Goal: Navigation & Orientation: Find specific page/section

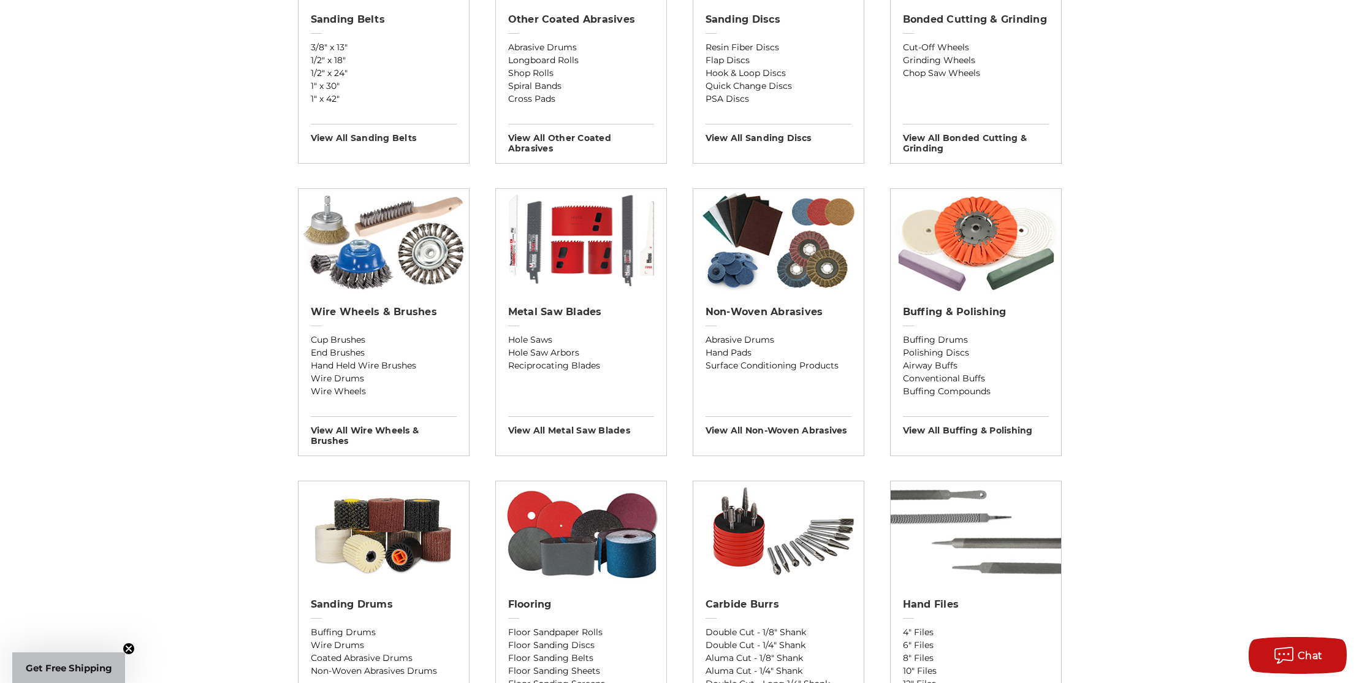
scroll to position [553, 0]
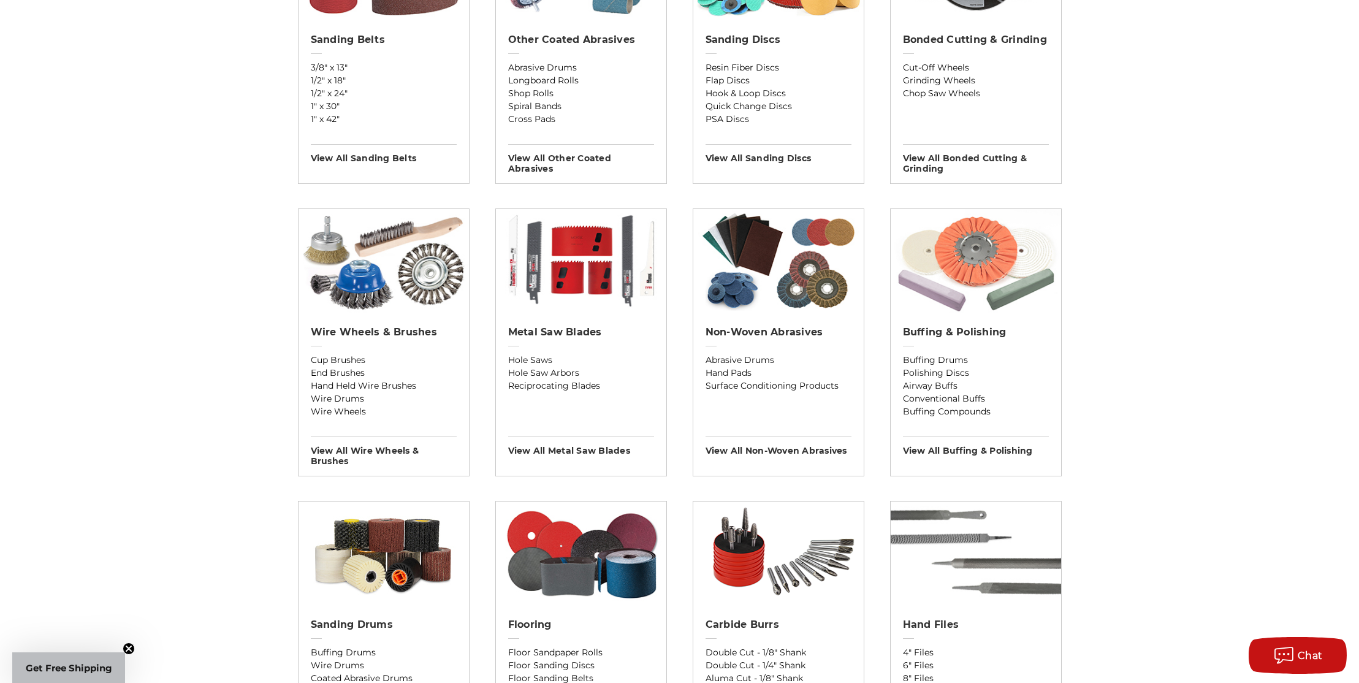
click at [976, 256] on img at bounding box center [975, 261] width 170 height 104
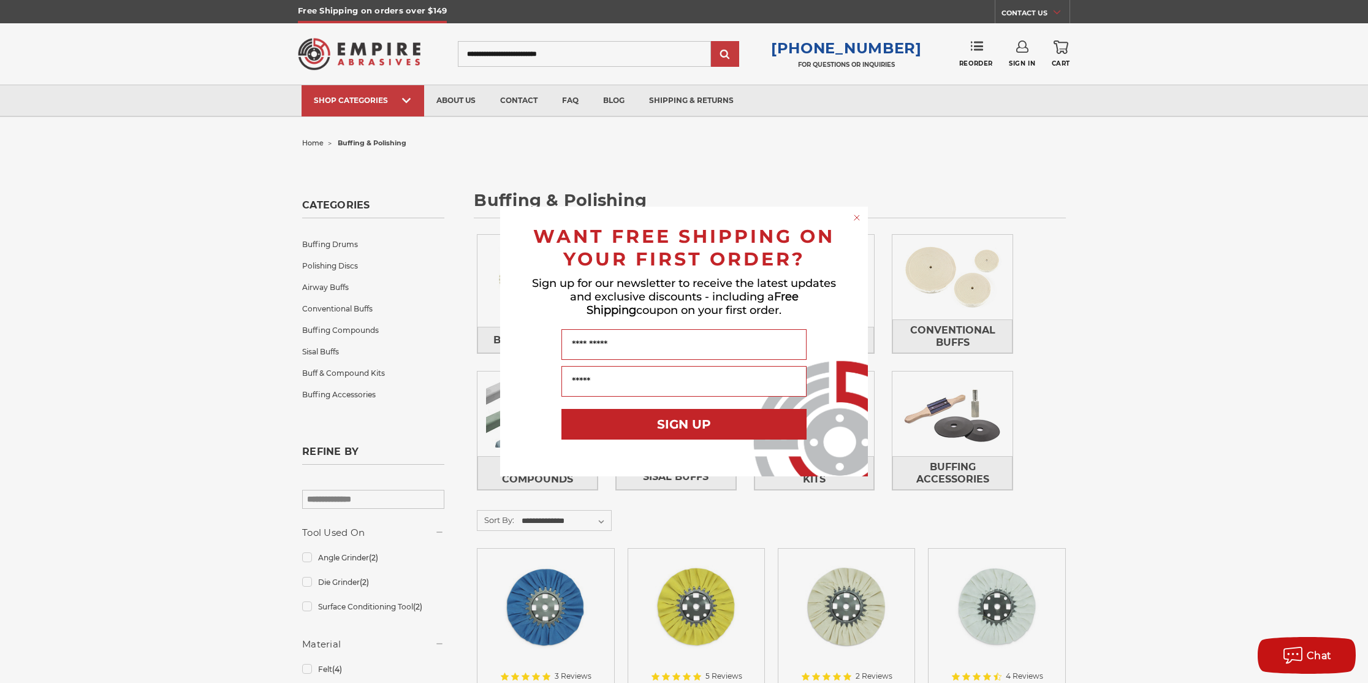
click at [854, 217] on circle "Close dialog" at bounding box center [857, 218] width 12 height 12
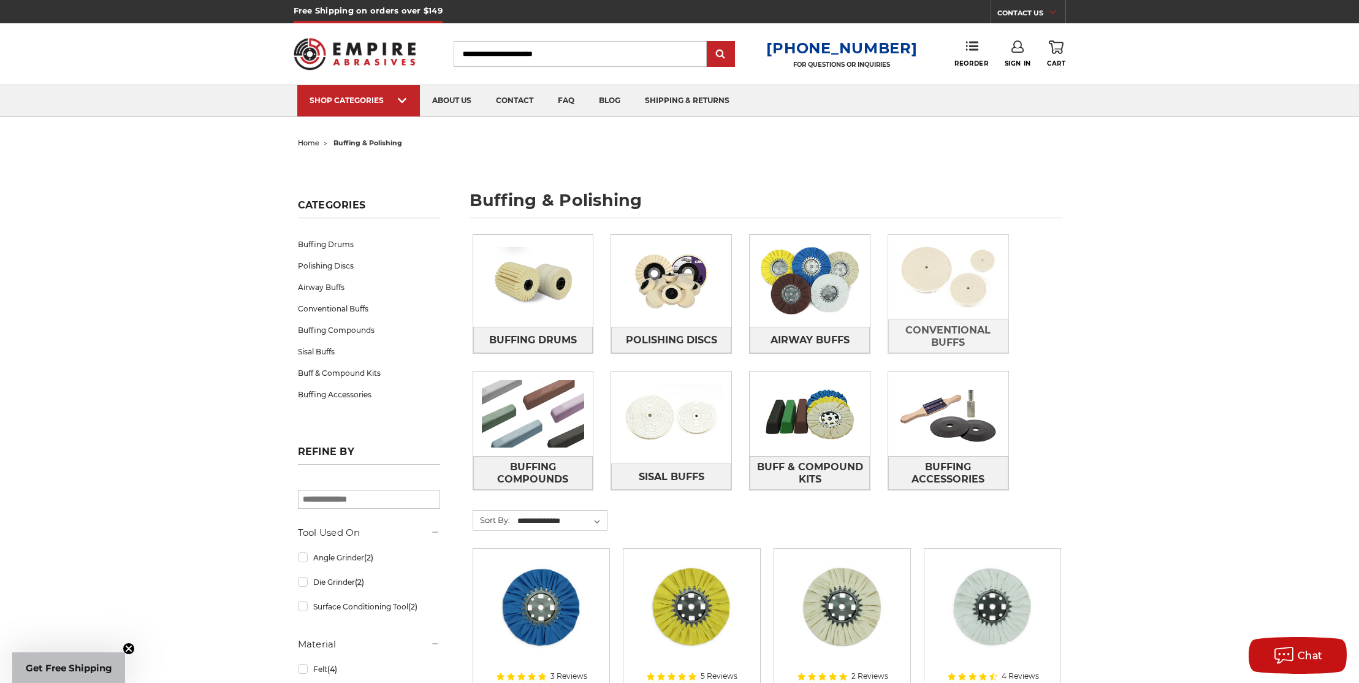
click at [966, 295] on img at bounding box center [948, 277] width 120 height 85
click at [949, 281] on img at bounding box center [948, 277] width 120 height 85
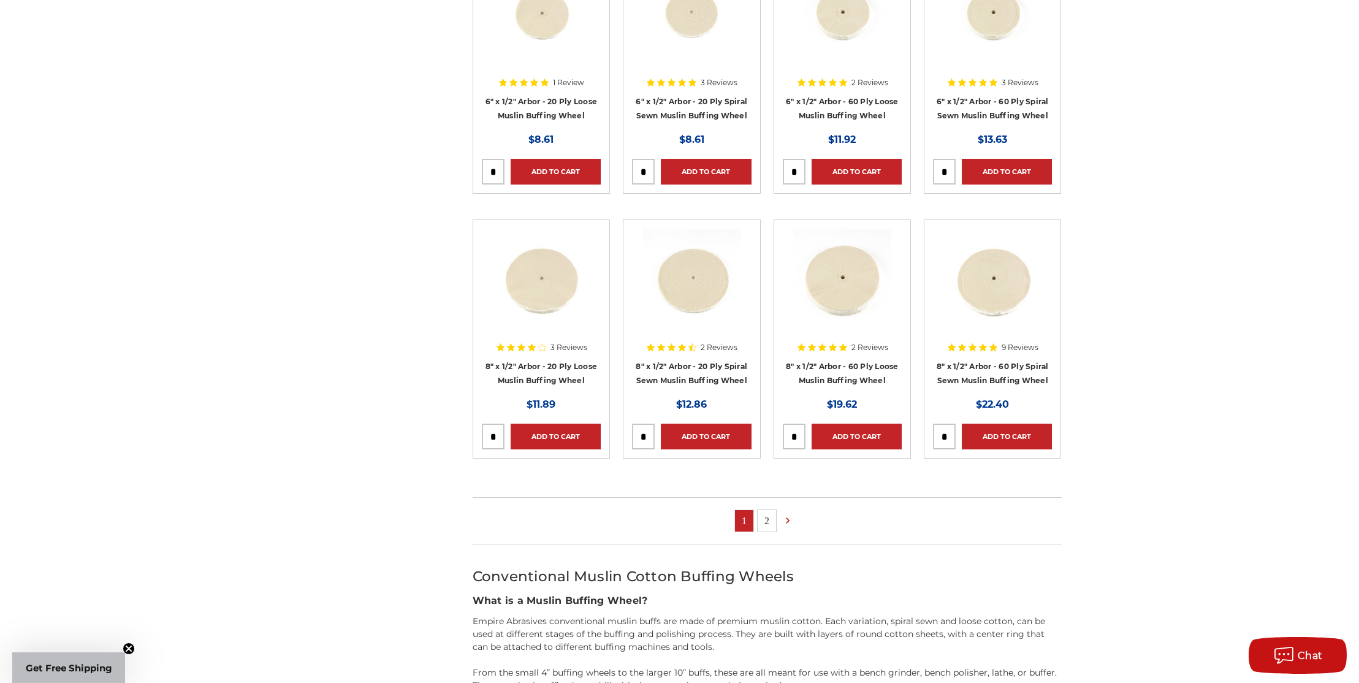
scroll to position [593, 0]
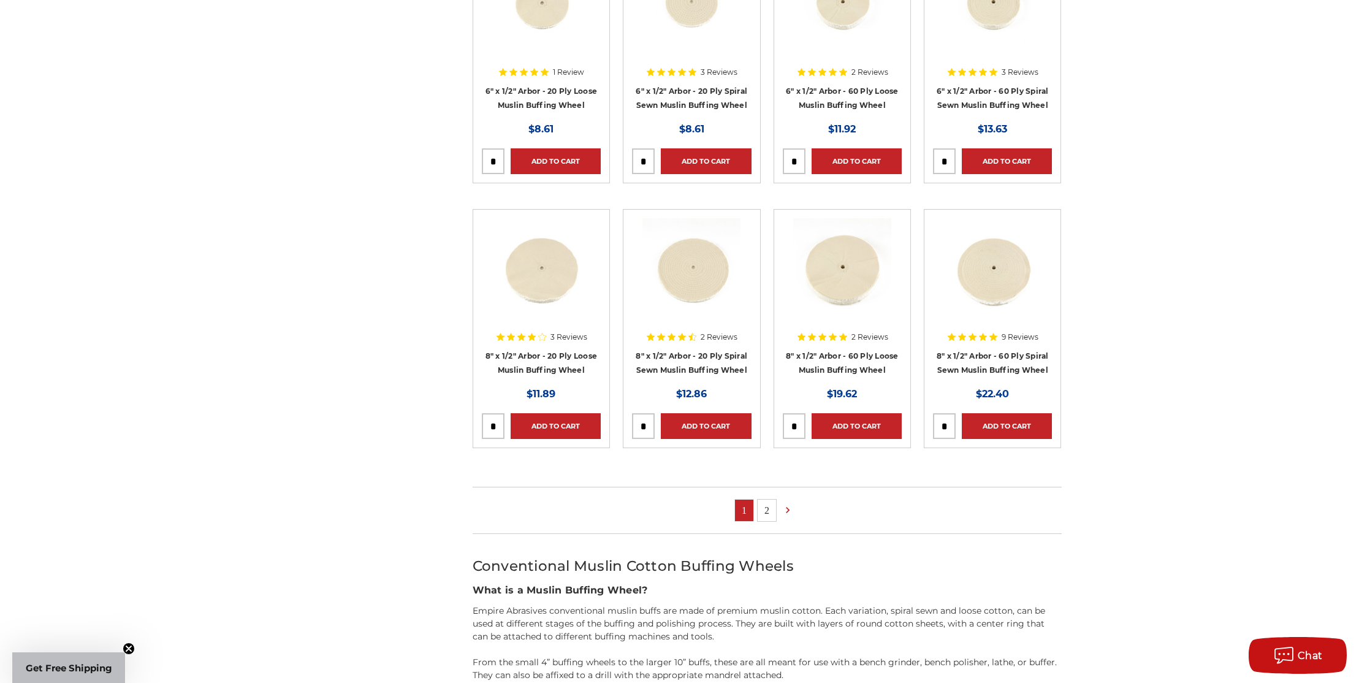
click at [770, 514] on link "2" at bounding box center [766, 509] width 18 height 21
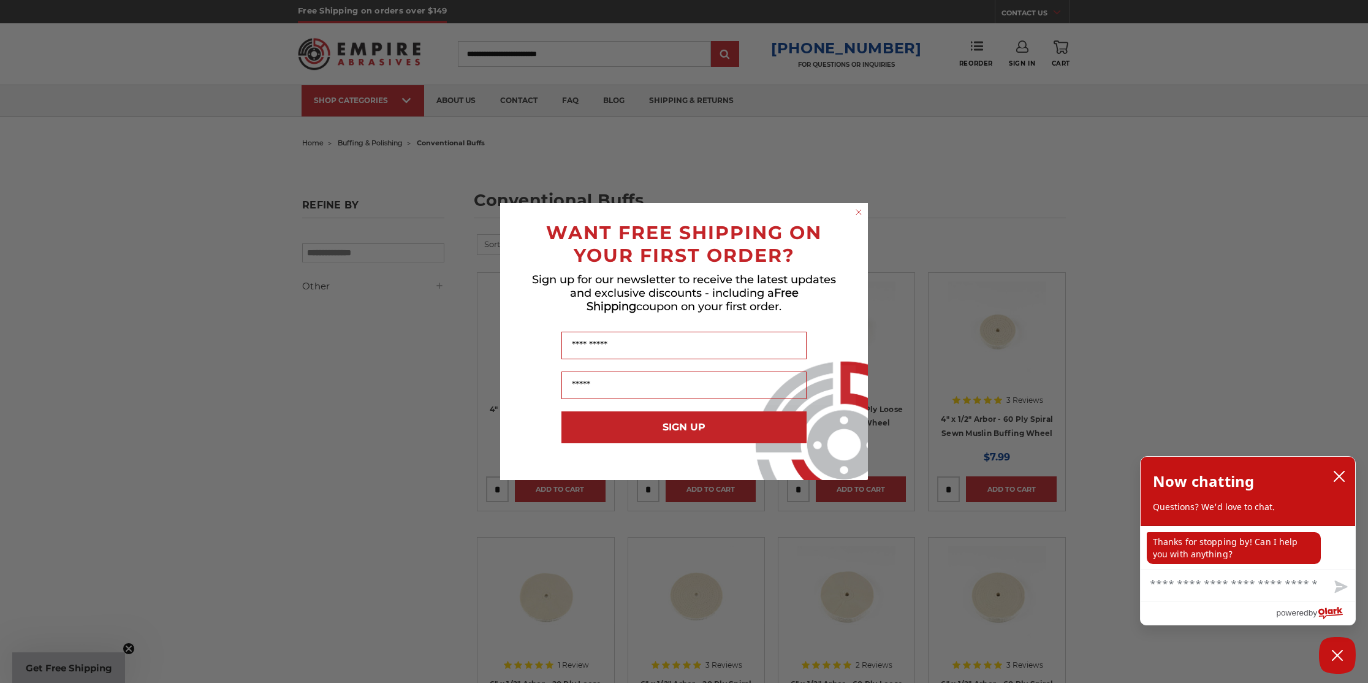
click at [860, 214] on circle "Close dialog" at bounding box center [859, 213] width 12 height 12
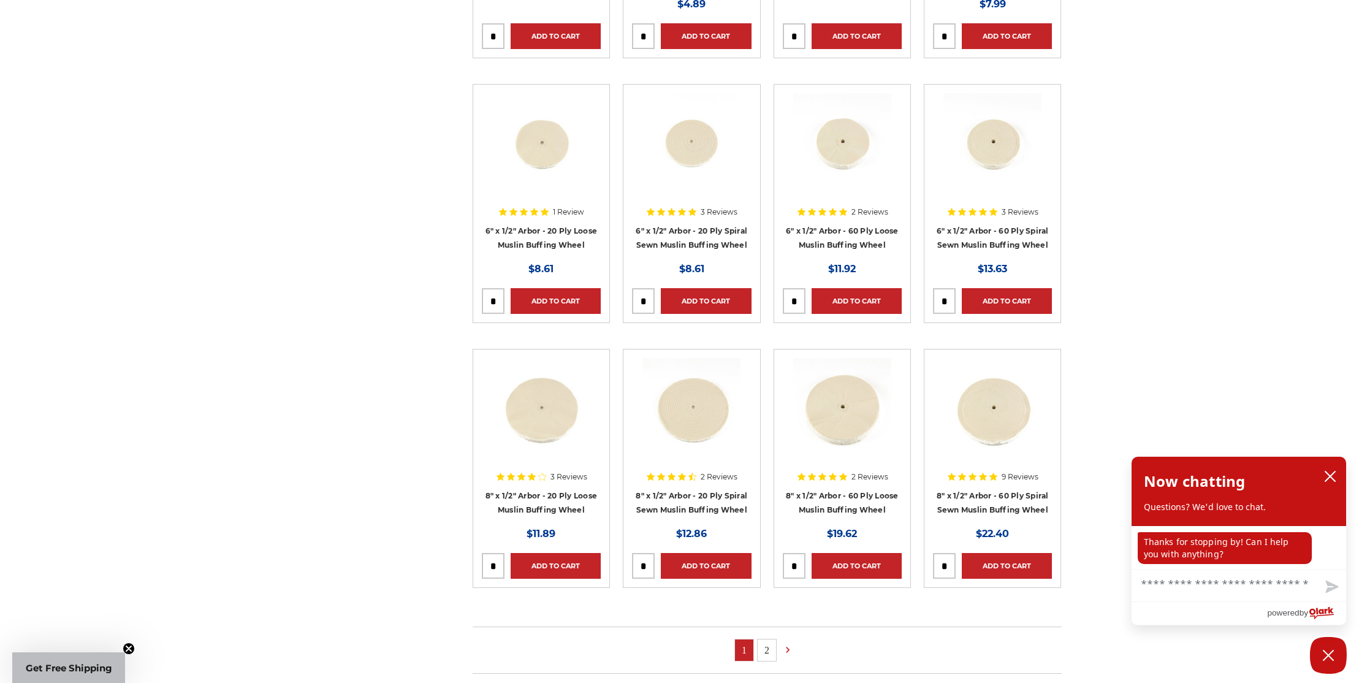
scroll to position [411, 0]
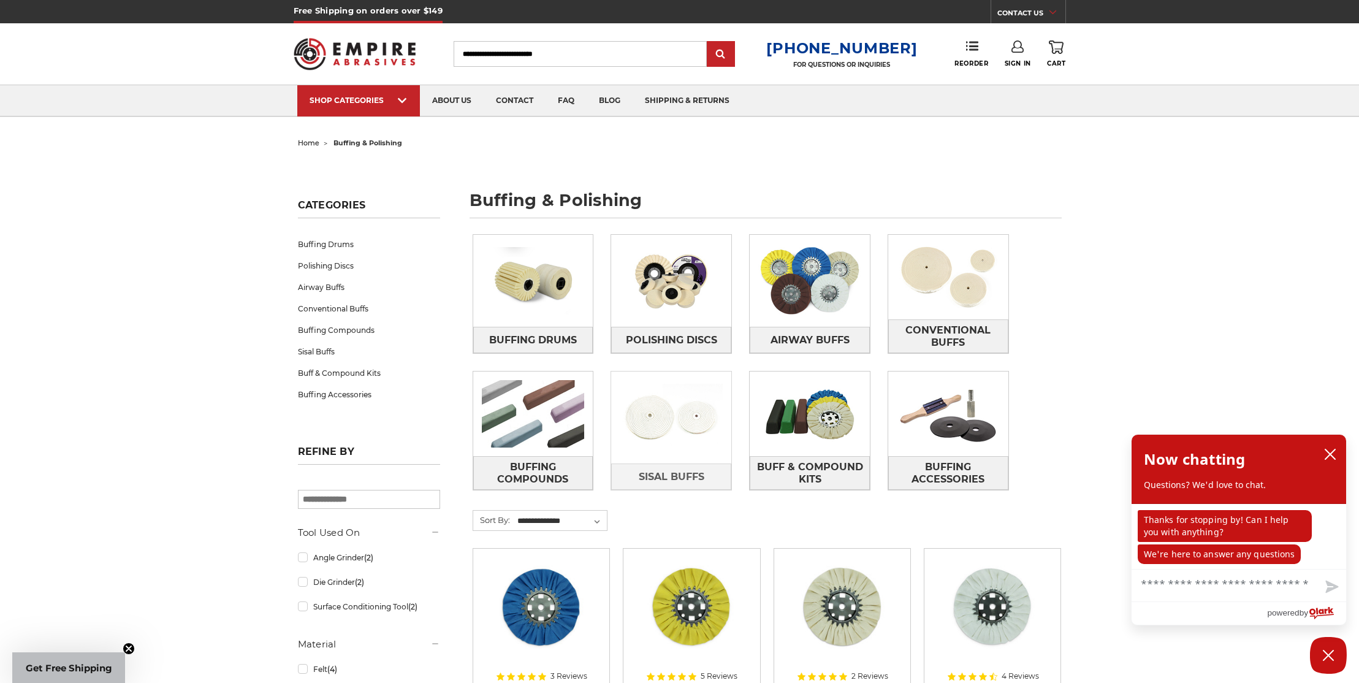
click at [645, 415] on img at bounding box center [671, 417] width 120 height 85
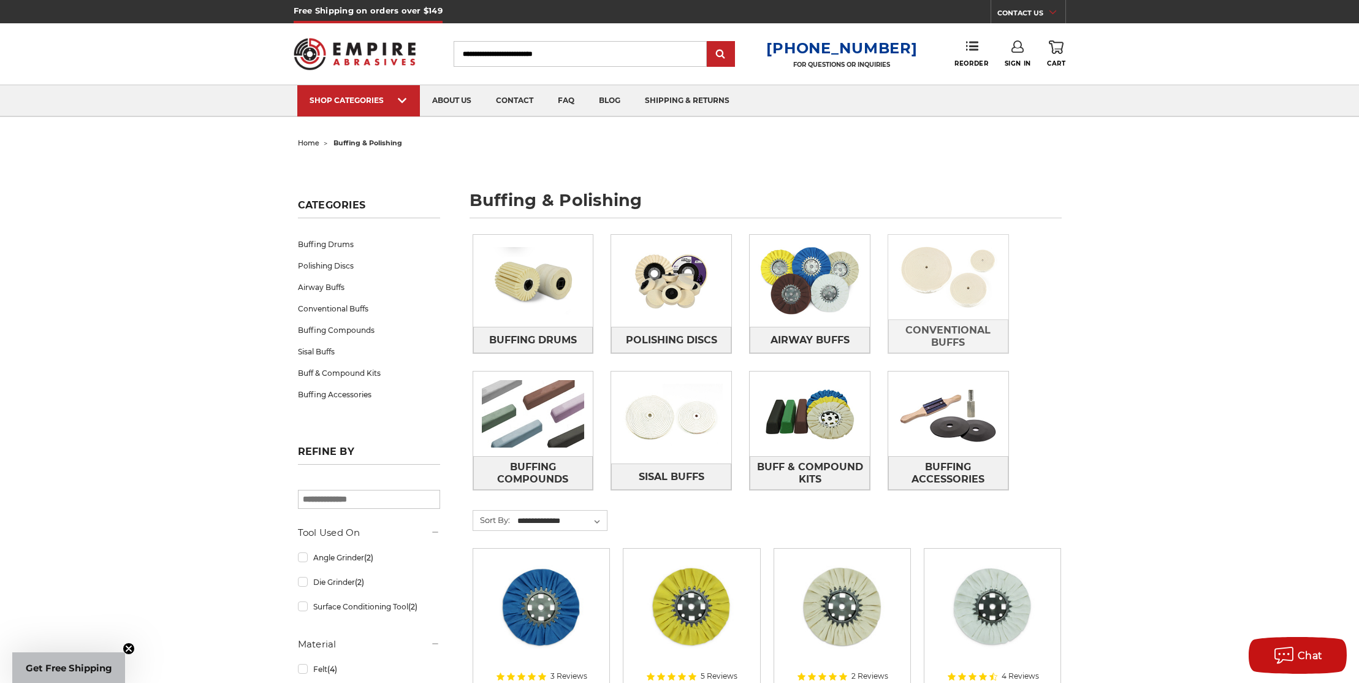
click at [949, 257] on img at bounding box center [948, 277] width 120 height 85
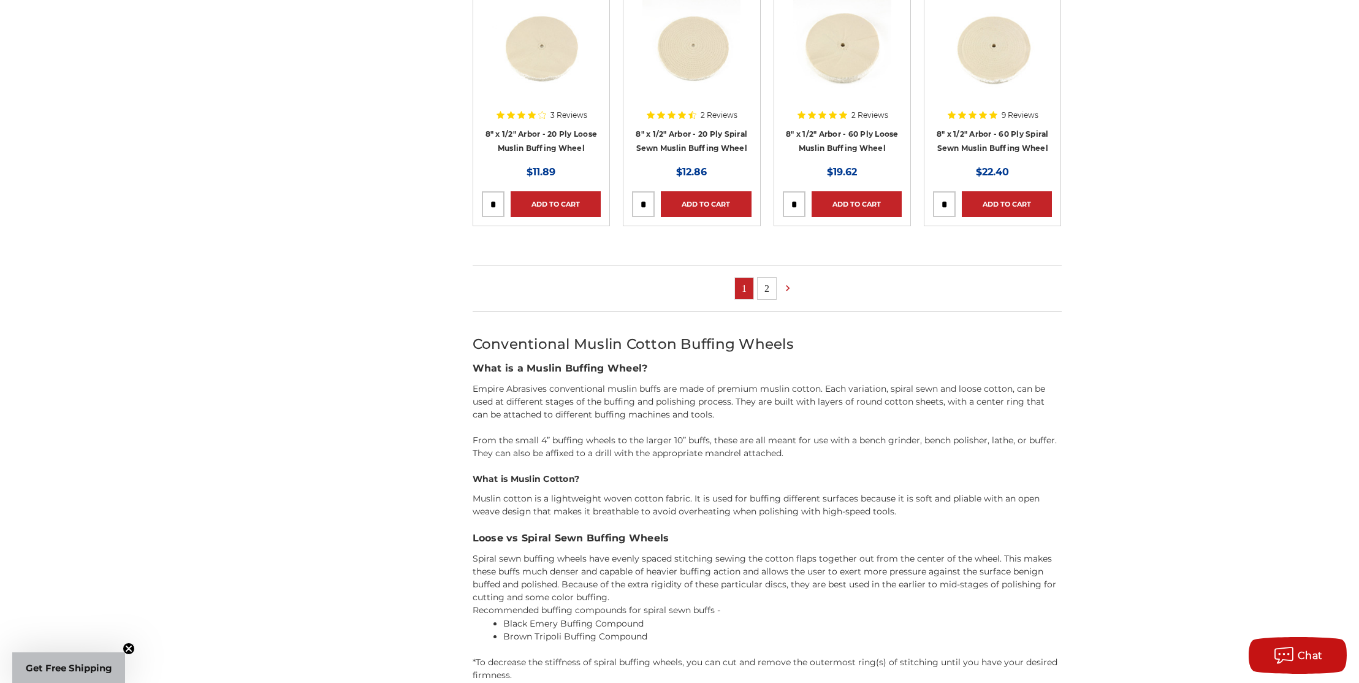
scroll to position [788, 0]
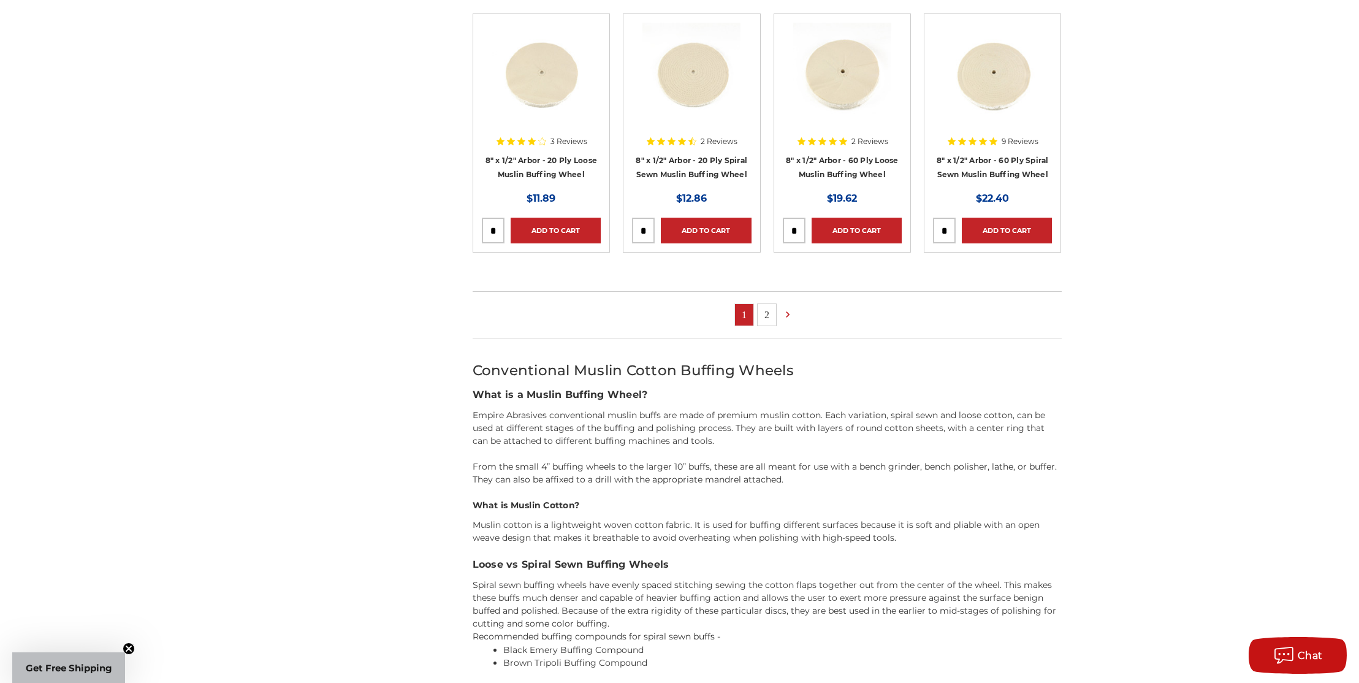
click at [771, 309] on link "2" at bounding box center [766, 314] width 18 height 21
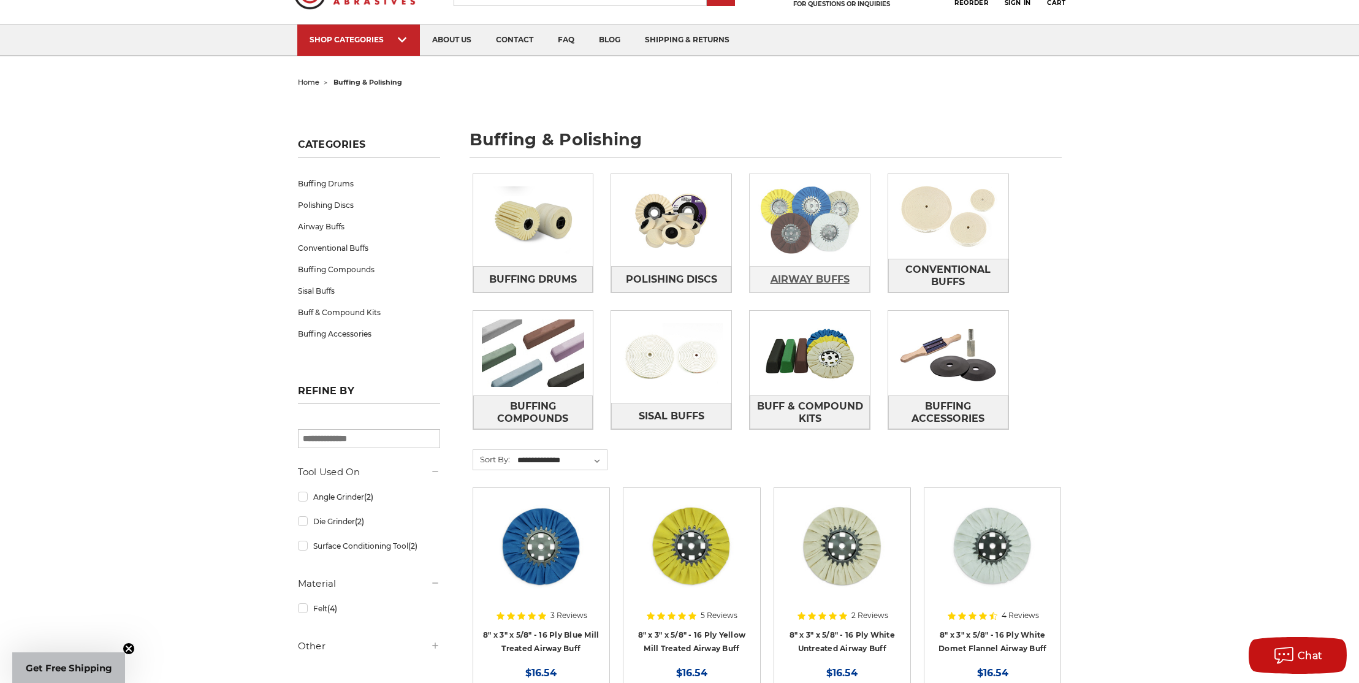
scroll to position [61, 0]
click at [697, 227] on img at bounding box center [671, 219] width 120 height 85
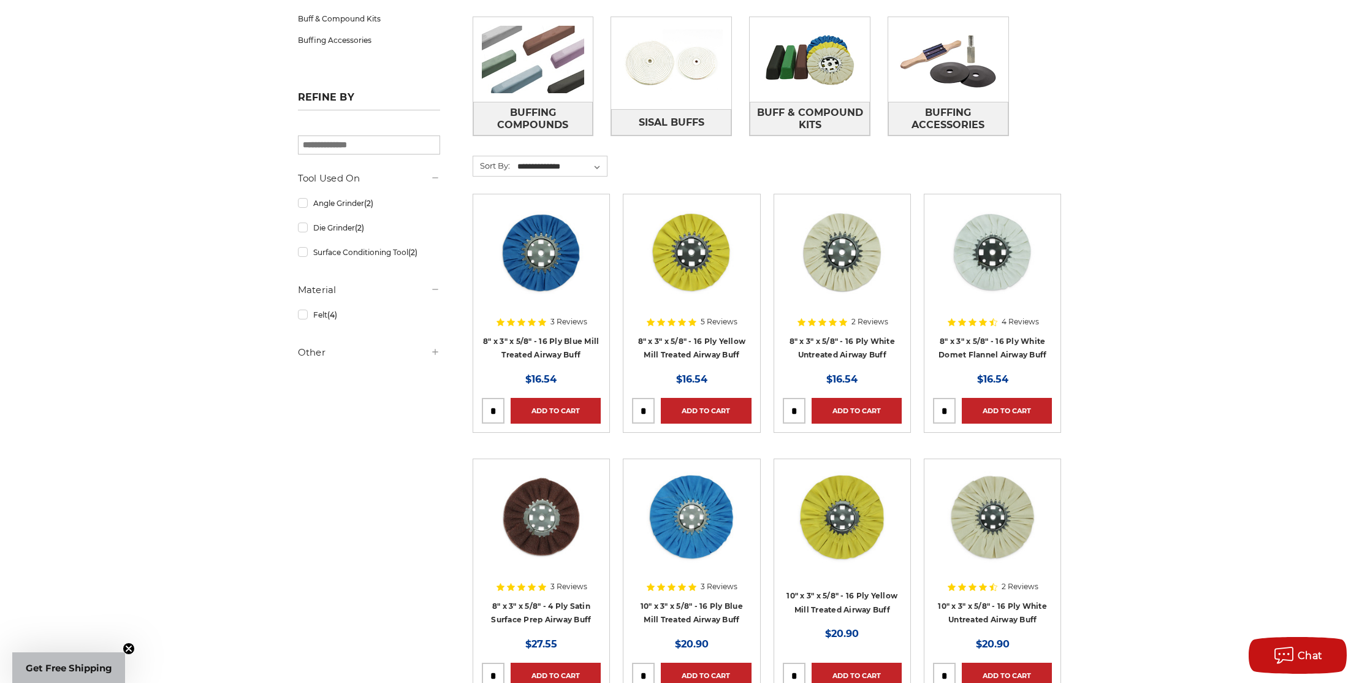
scroll to position [350, 0]
